Goal: Task Accomplishment & Management: Manage account settings

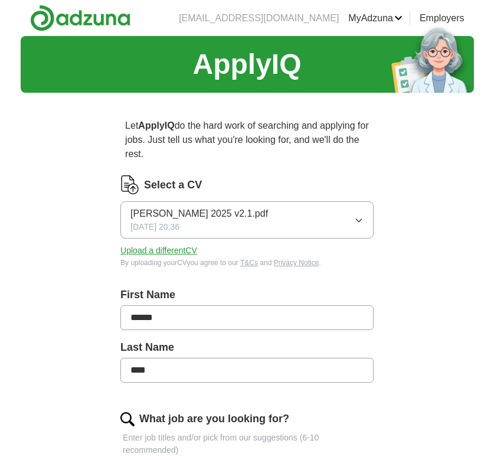
click at [360, 222] on icon "button" at bounding box center [358, 219] width 9 height 9
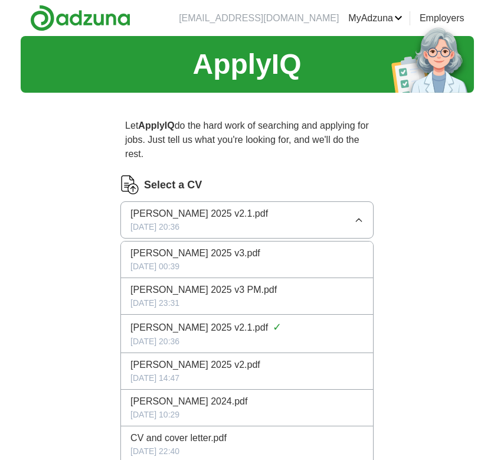
click at [334, 253] on div "[PERSON_NAME] 2025 v3.pdf" at bounding box center [246, 253] width 233 height 14
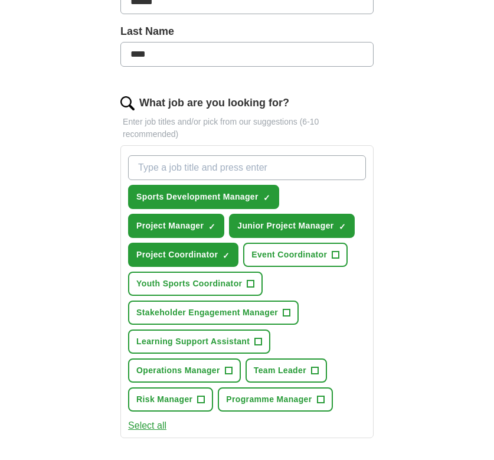
scroll to position [315, 0]
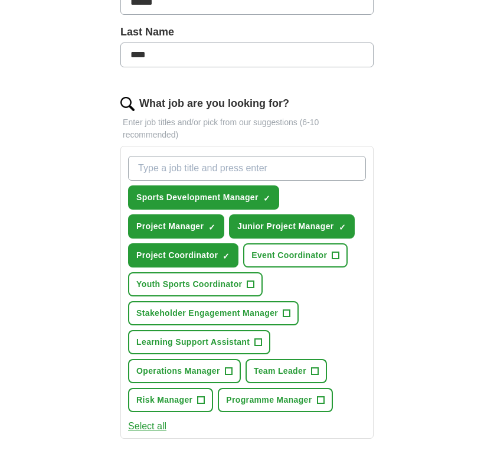
click at [159, 424] on button "Select all" at bounding box center [147, 426] width 38 height 14
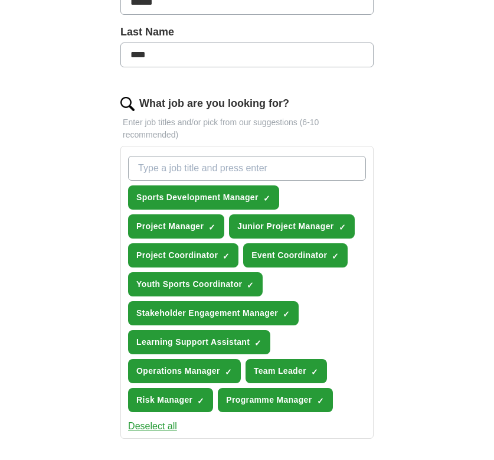
click at [165, 428] on button "Deselect all" at bounding box center [152, 426] width 49 height 14
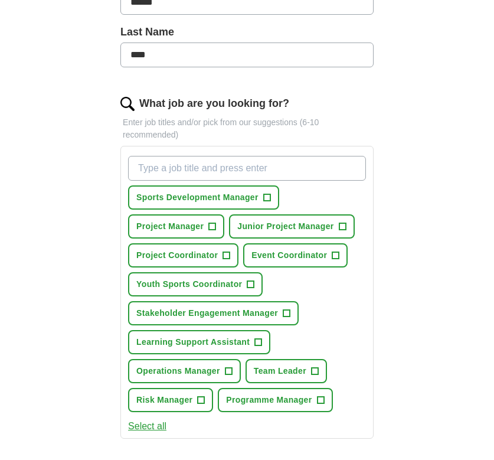
click at [216, 168] on input "What job are you looking for?" at bounding box center [247, 168] width 238 height 25
type input "project manager"
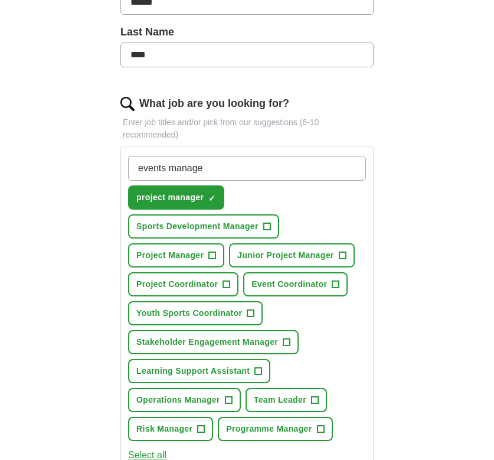
type input "events manager"
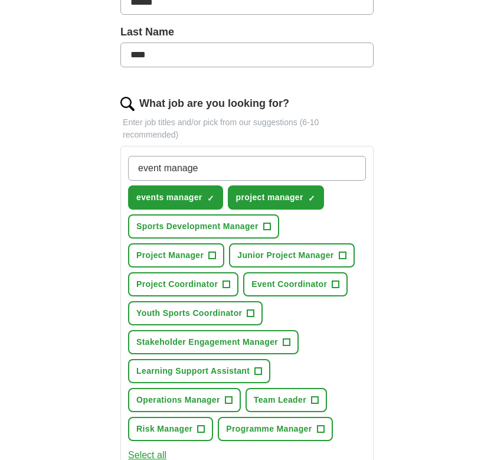
type input "event manager"
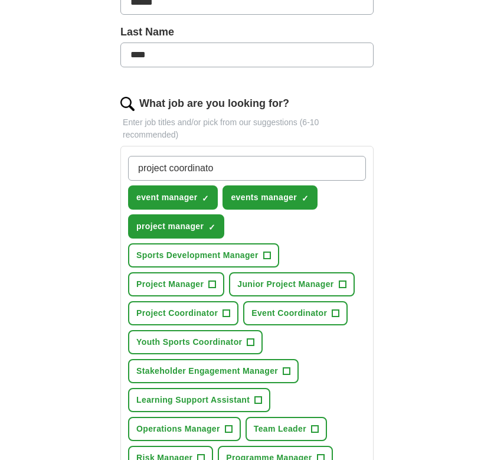
type input "project coordinator"
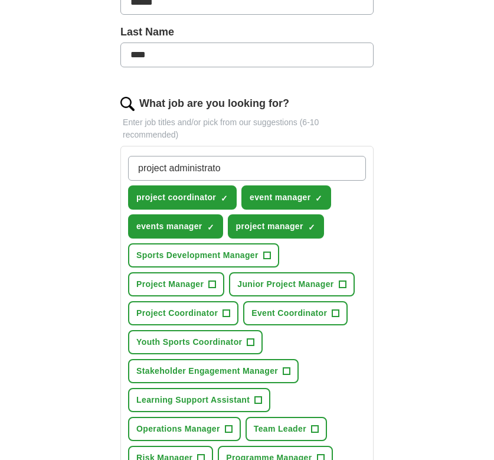
type input "project administrator"
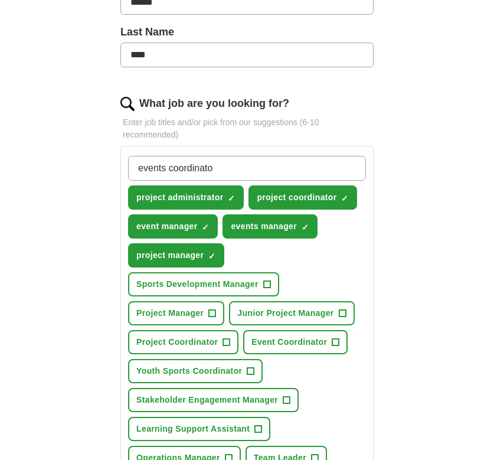
type input "events coordinator"
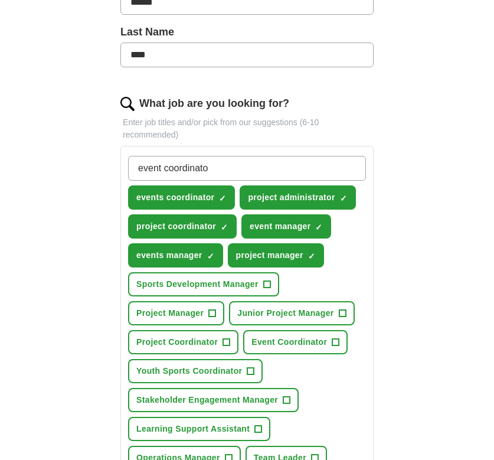
type input "event coordinator"
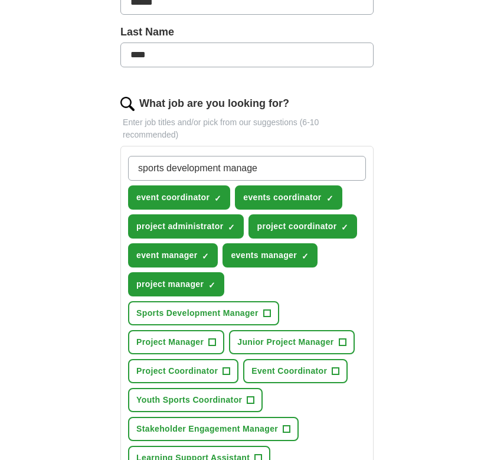
type input "sports development manager"
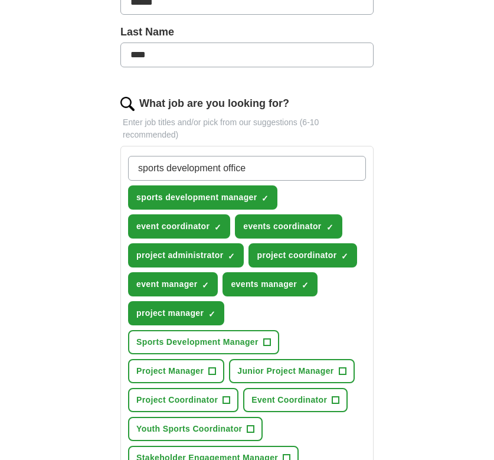
type input "sports development officer"
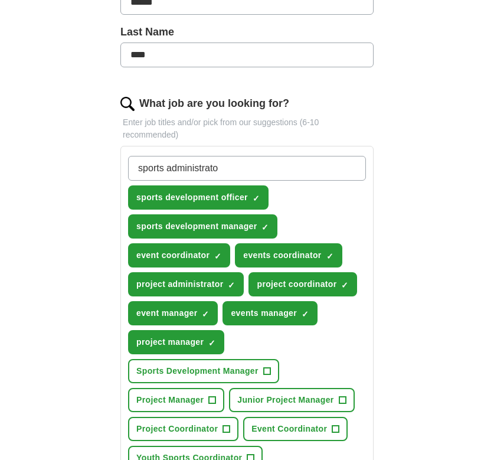
type input "sports administrator"
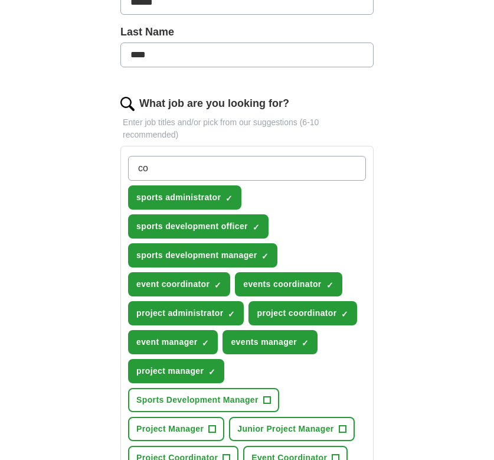
type input "c"
type input "programme manager"
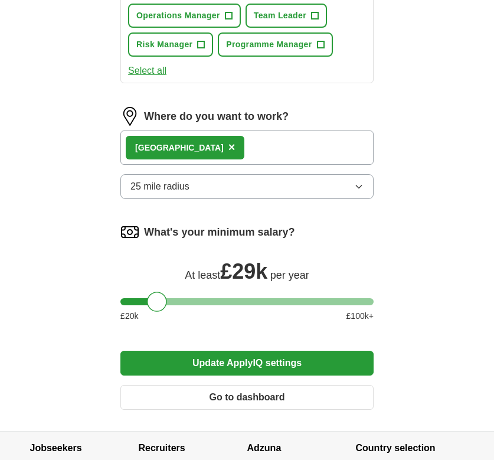
scroll to position [873, 0]
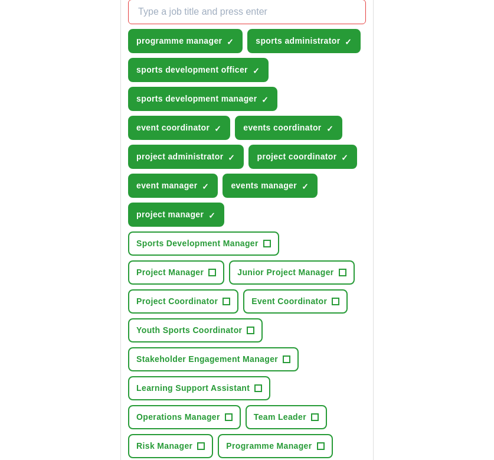
scroll to position [457, 0]
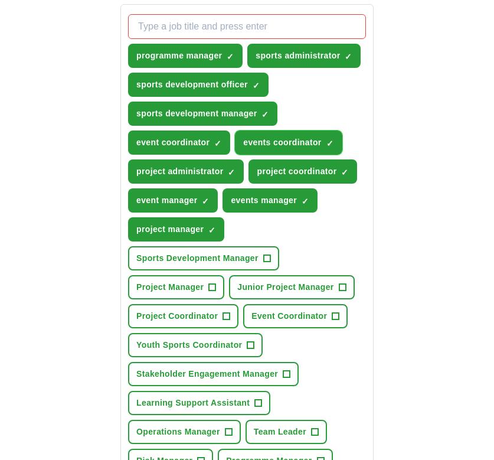
click at [0, 0] on span "×" at bounding box center [0, 0] width 0 height 0
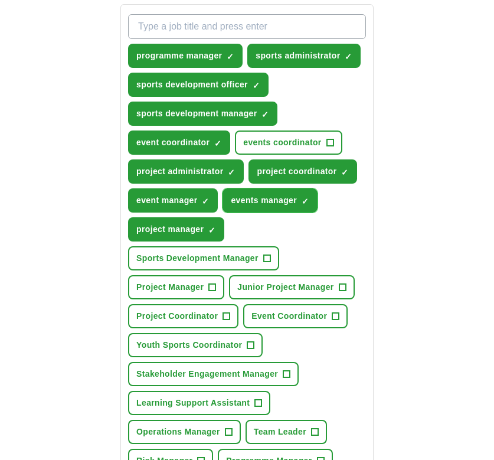
click at [0, 0] on span "×" at bounding box center [0, 0] width 0 height 0
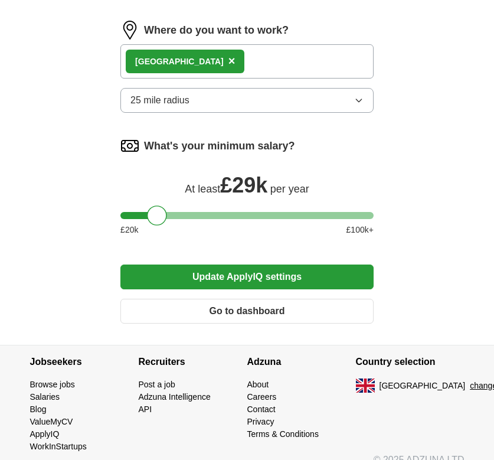
scroll to position [975, 0]
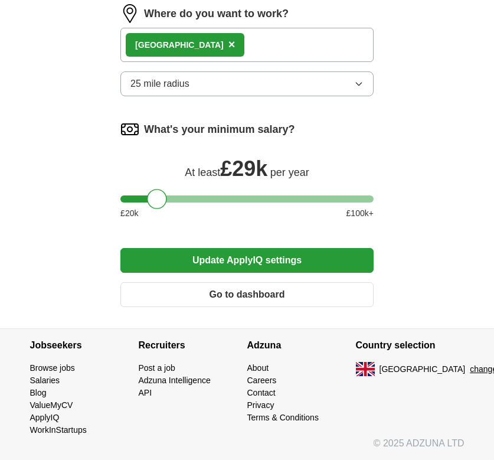
click at [290, 255] on button "Update ApplyIQ settings" at bounding box center [246, 260] width 253 height 25
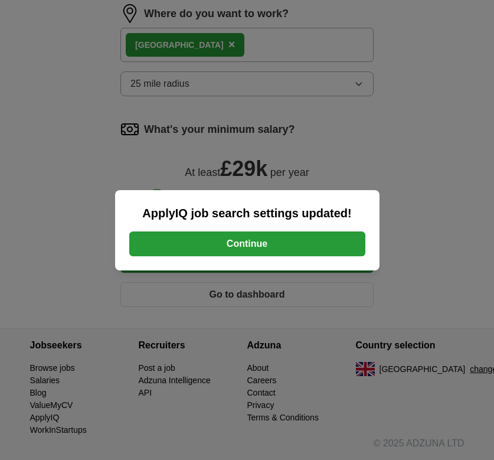
click at [272, 244] on button "Continue" at bounding box center [247, 243] width 236 height 25
